Goal: Task Accomplishment & Management: Manage account settings

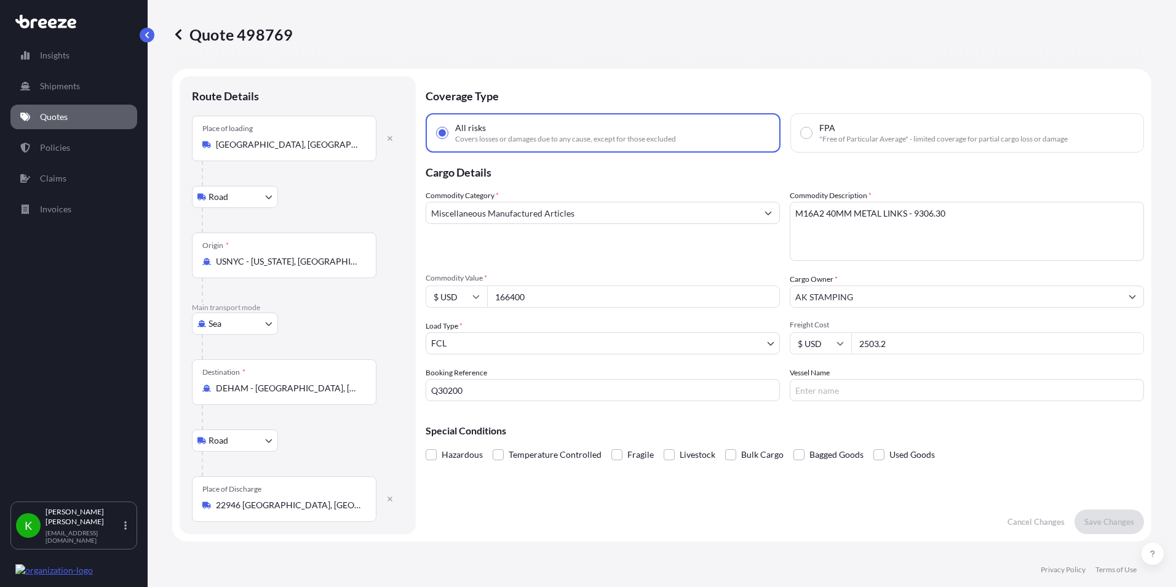
select select "Road"
select select "Sea"
select select "Road"
select select "2"
click at [92, 527] on p "[PERSON_NAME]" at bounding box center [84, 517] width 76 height 20
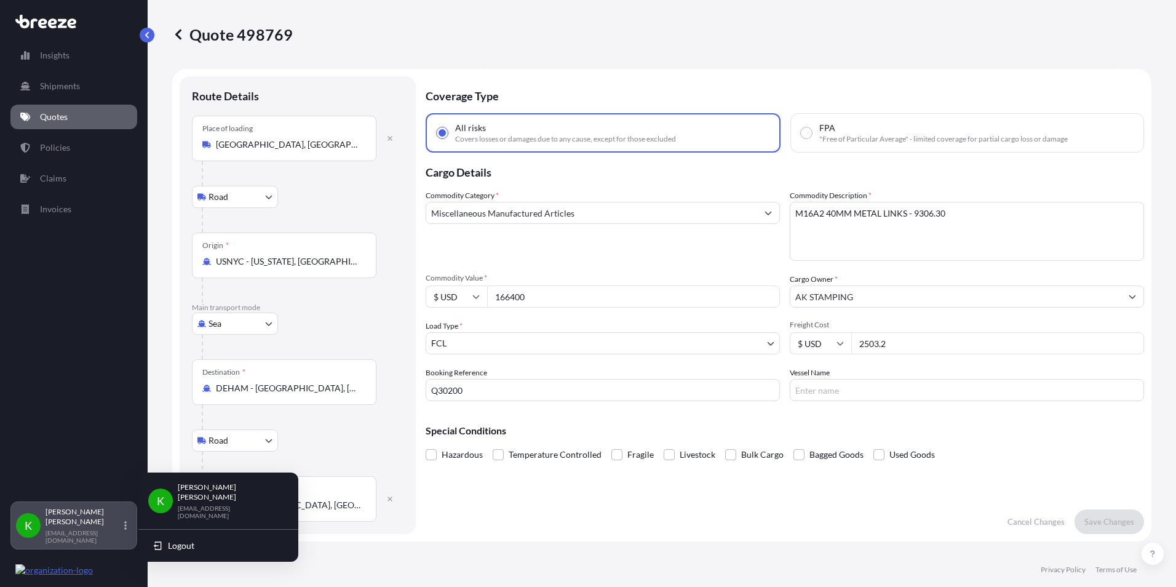
click at [66, 527] on p "[PERSON_NAME]" at bounding box center [84, 517] width 76 height 20
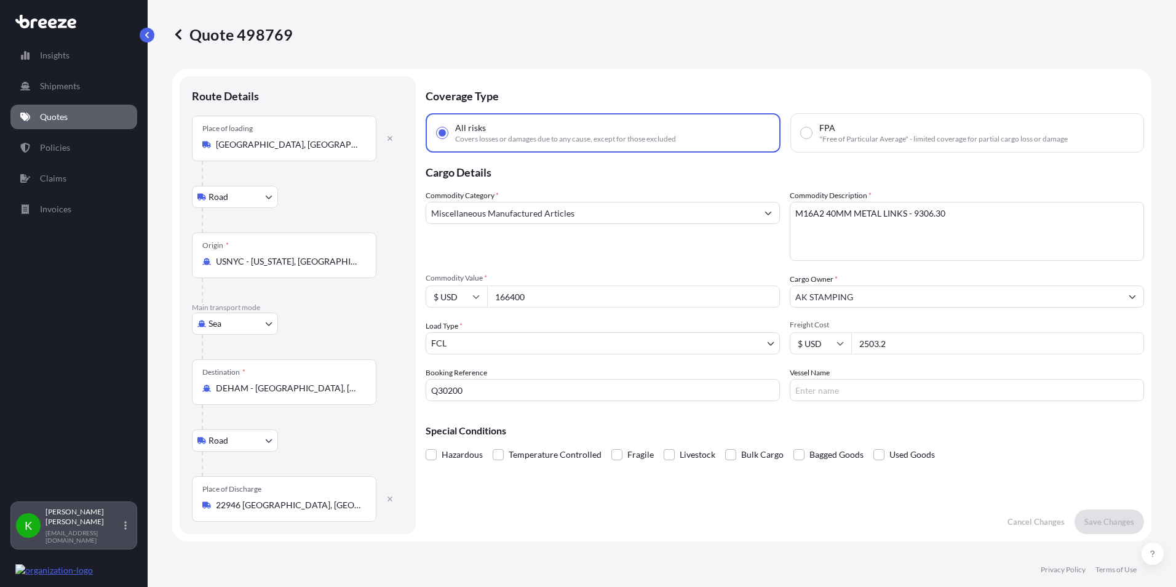
click at [87, 533] on div "[PERSON_NAME] [EMAIL_ADDRESS][DOMAIN_NAME]" at bounding box center [89, 525] width 86 height 37
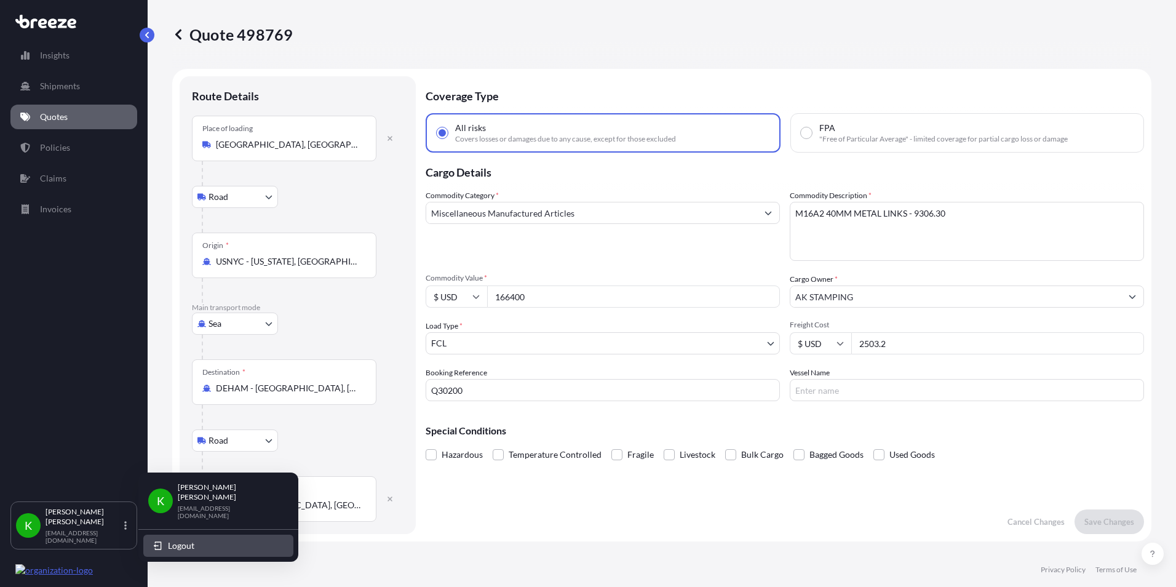
click at [186, 539] on span "Logout" at bounding box center [181, 545] width 26 height 12
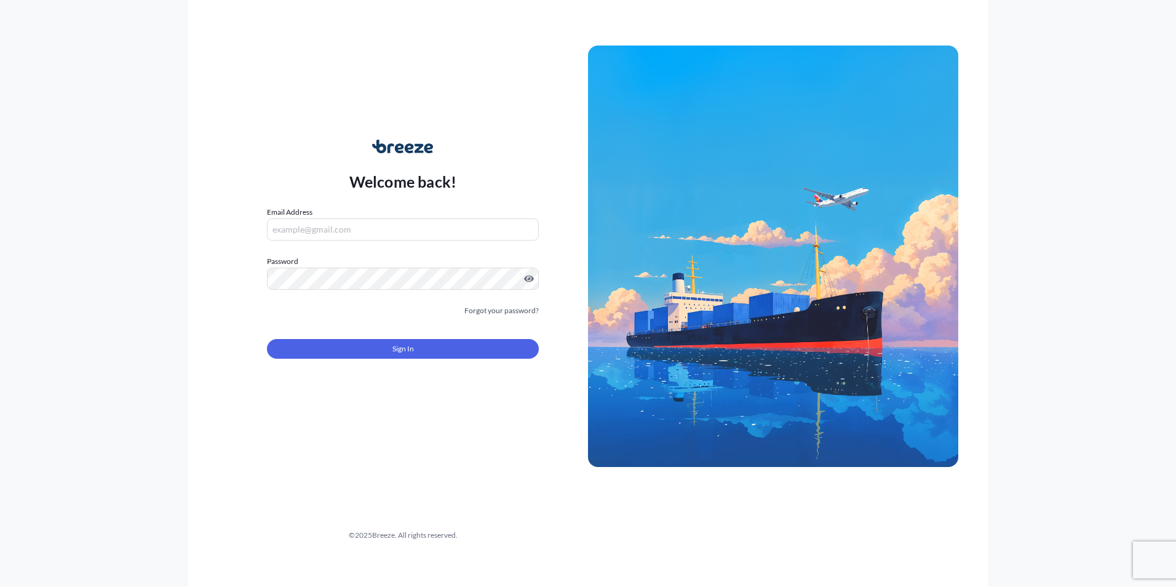
type input "[EMAIL_ADDRESS][DOMAIN_NAME]"
